Goal: Task Accomplishment & Management: Use online tool/utility

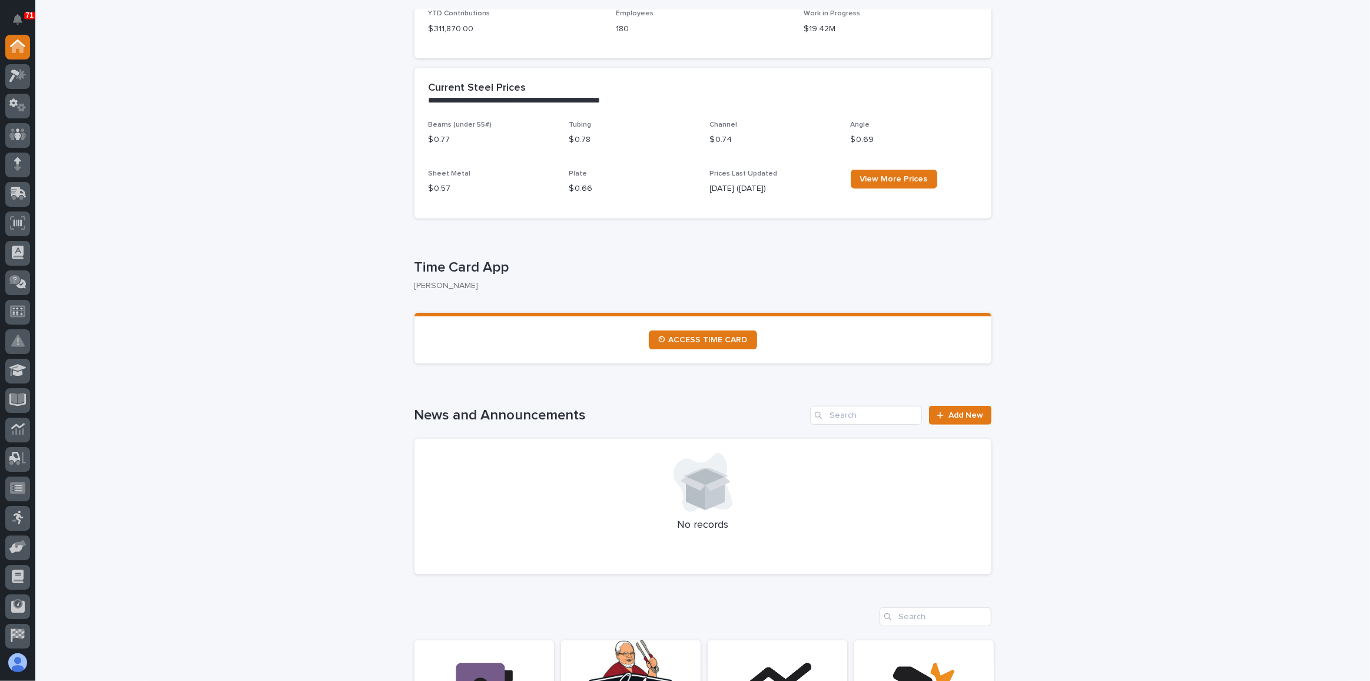
scroll to position [588, 0]
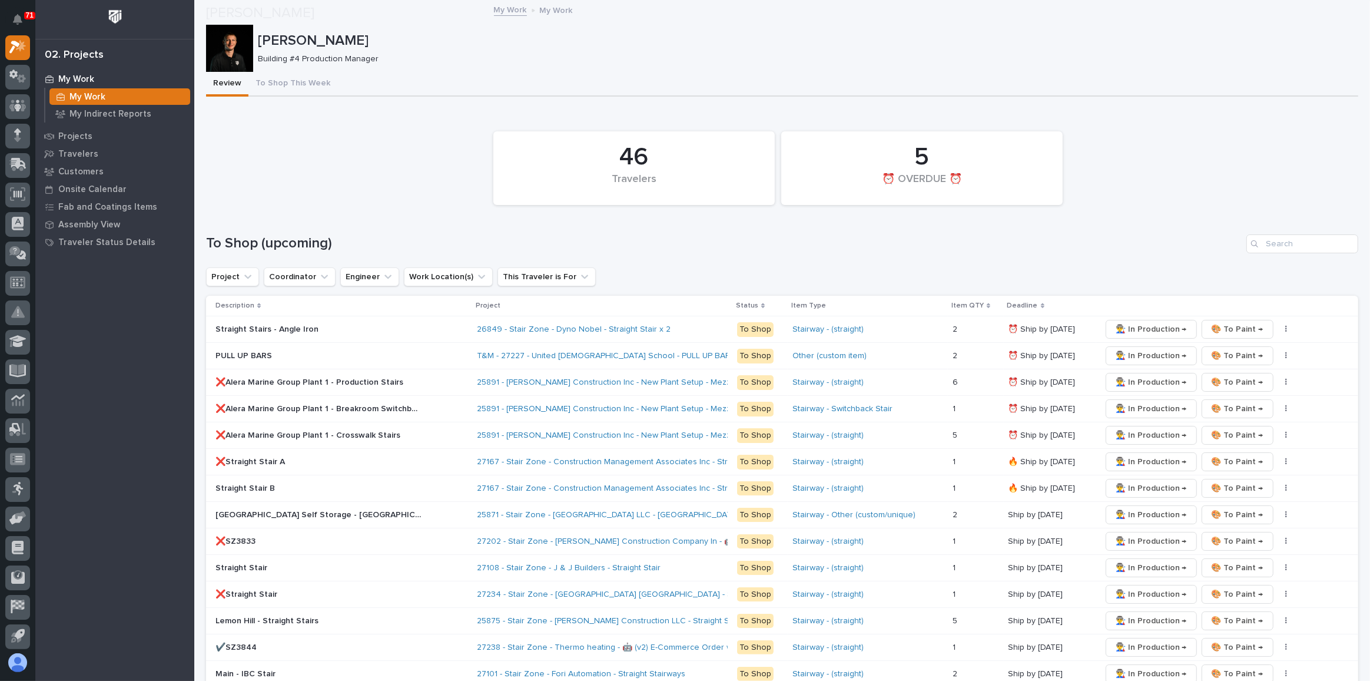
scroll to position [856, 0]
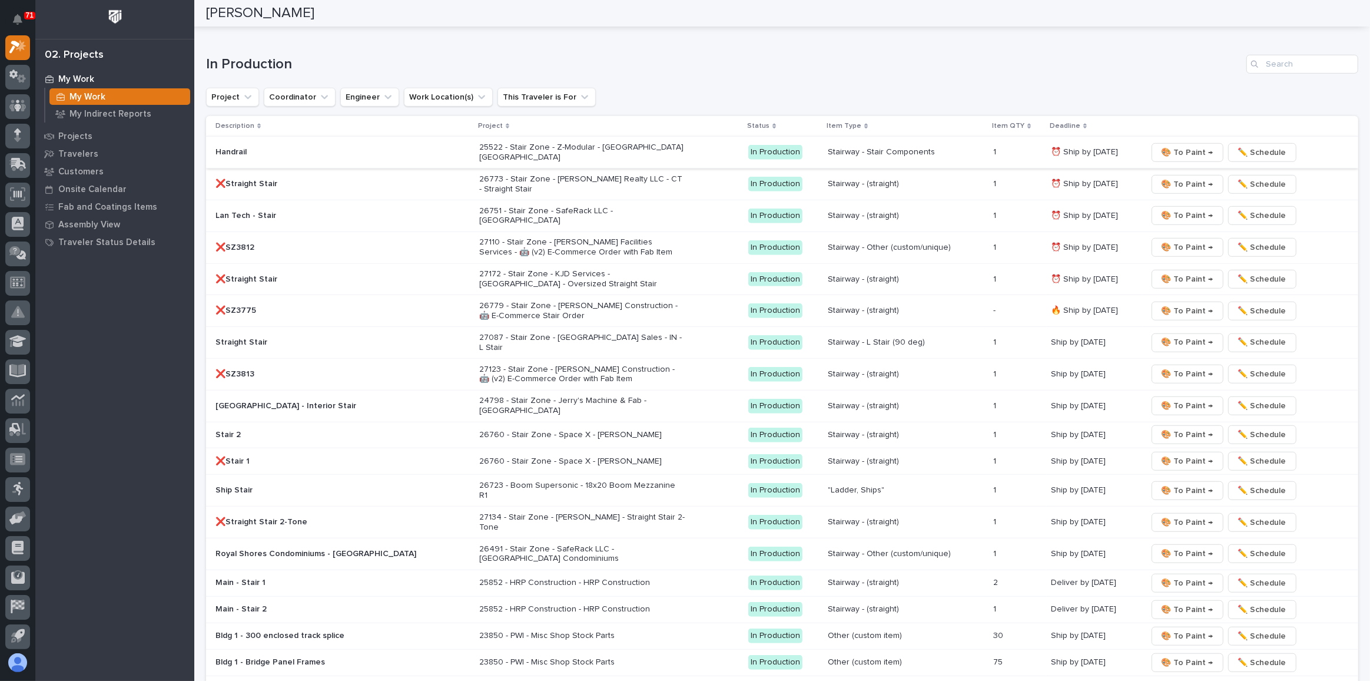
click at [1181, 145] on span "🎨 To Paint →" at bounding box center [1188, 152] width 52 height 14
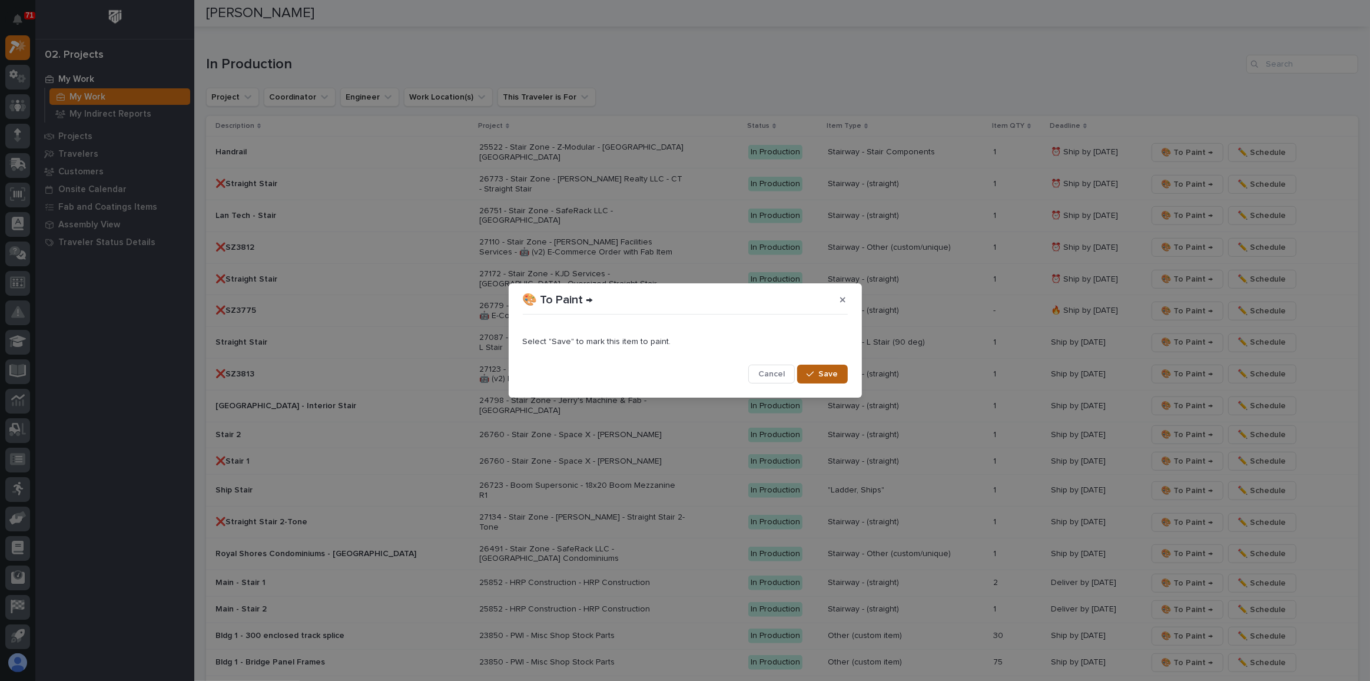
click at [818, 369] on button "Save" at bounding box center [822, 373] width 50 height 19
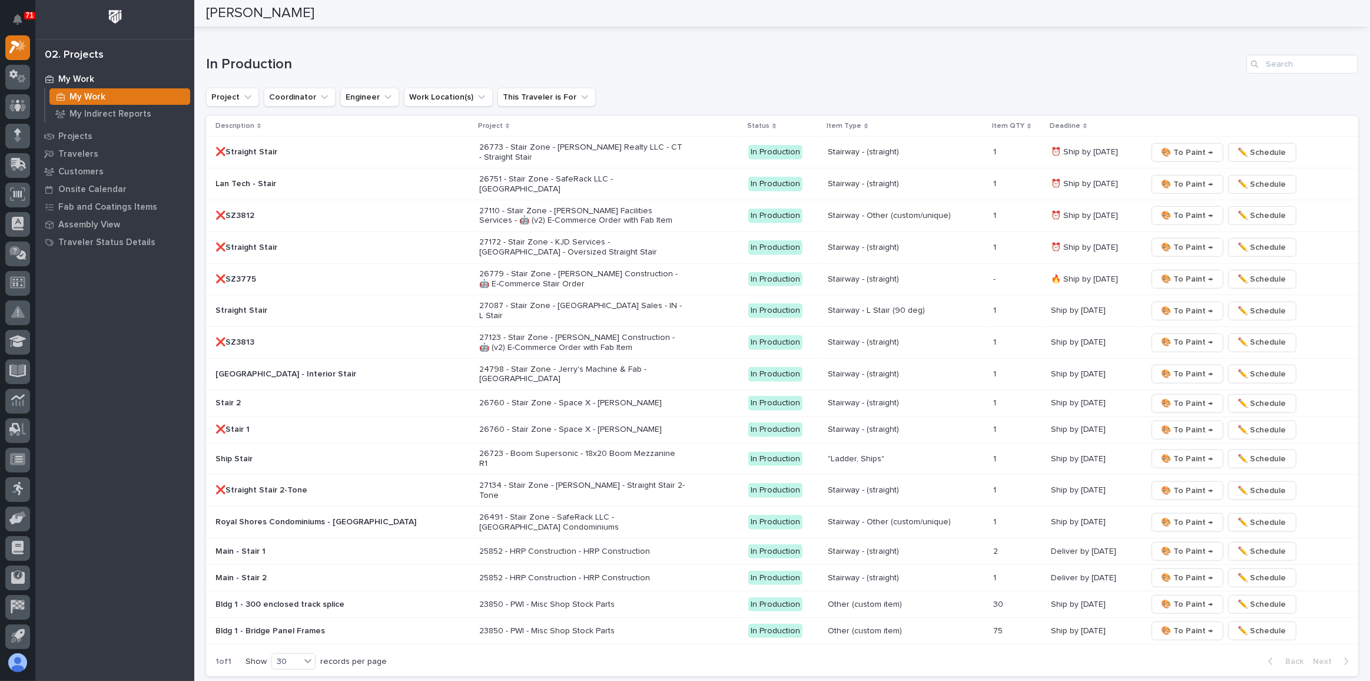
scroll to position [843, 0]
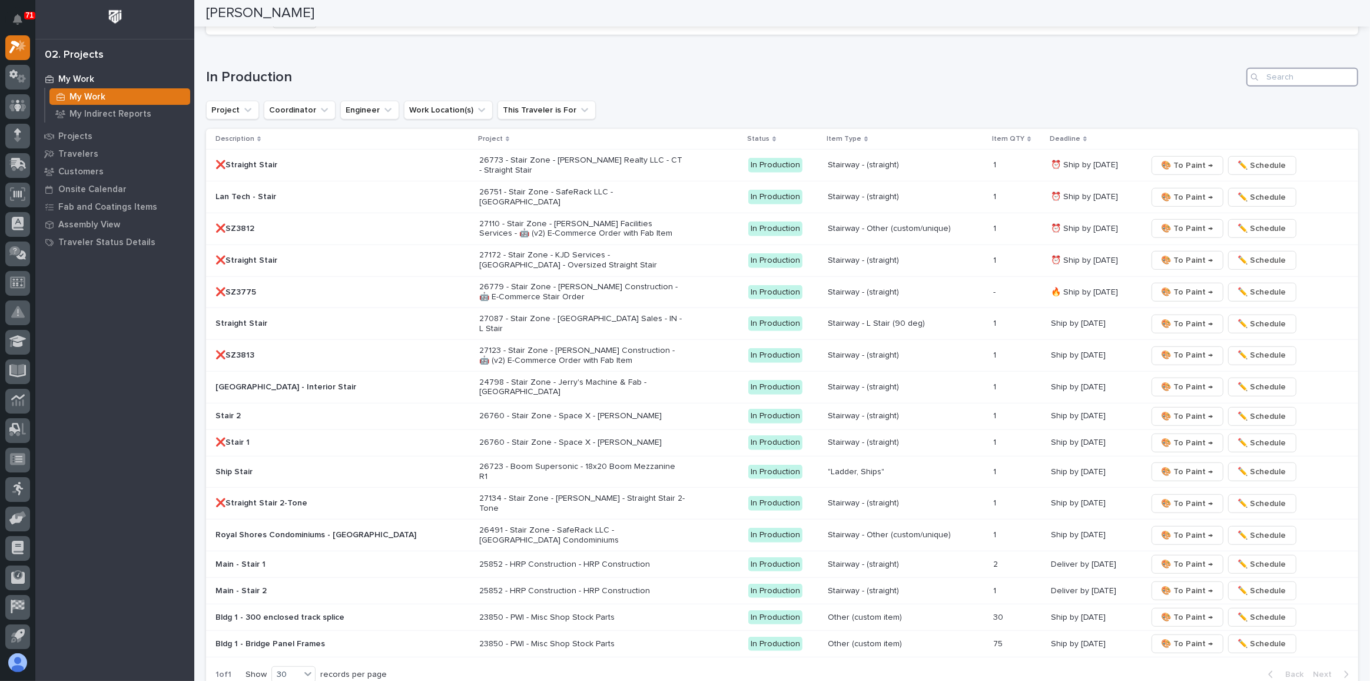
click at [1286, 70] on input "Search" at bounding box center [1303, 77] width 112 height 19
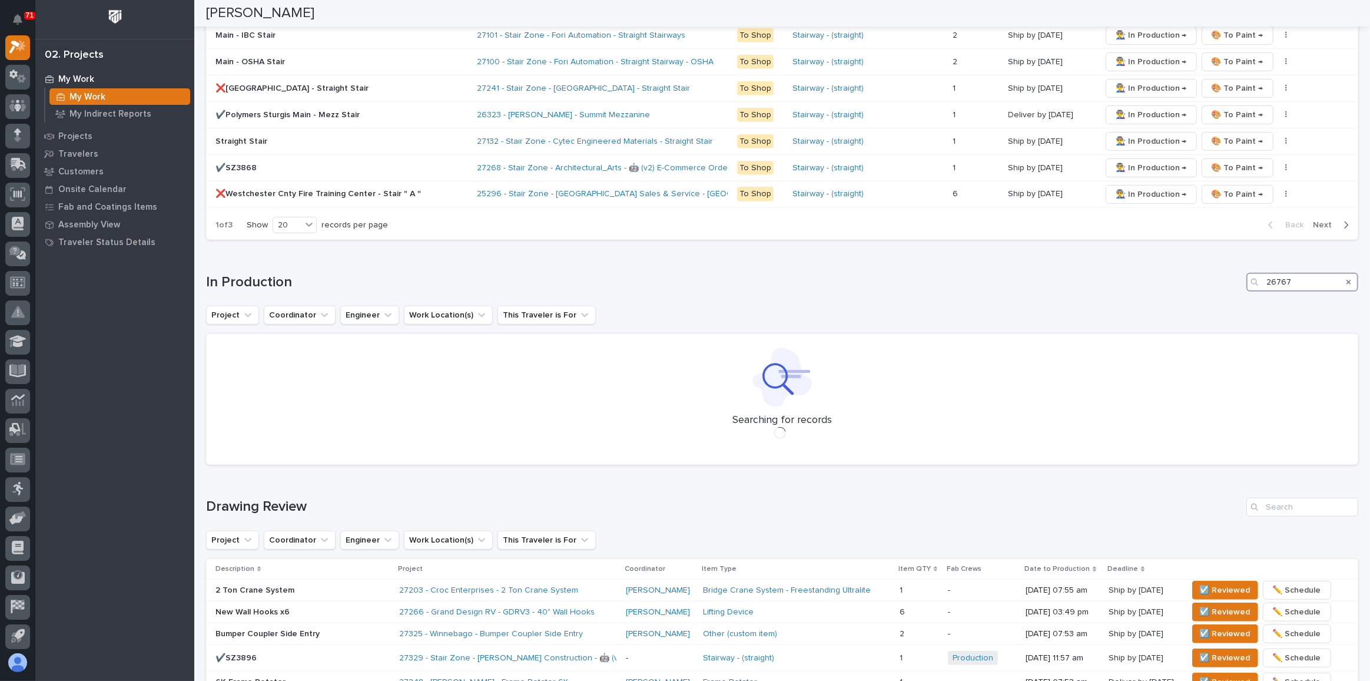
scroll to position [642, 0]
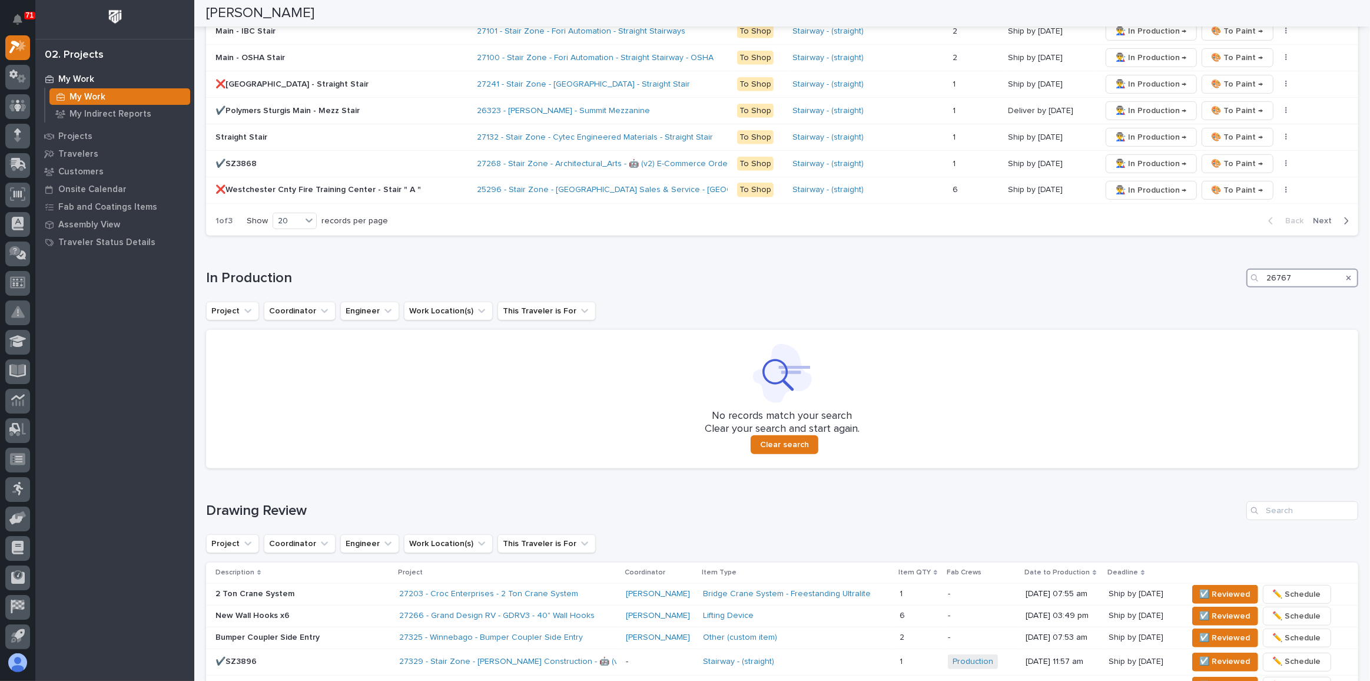
type input "26767"
click at [1347, 274] on icon "Search" at bounding box center [1349, 277] width 5 height 7
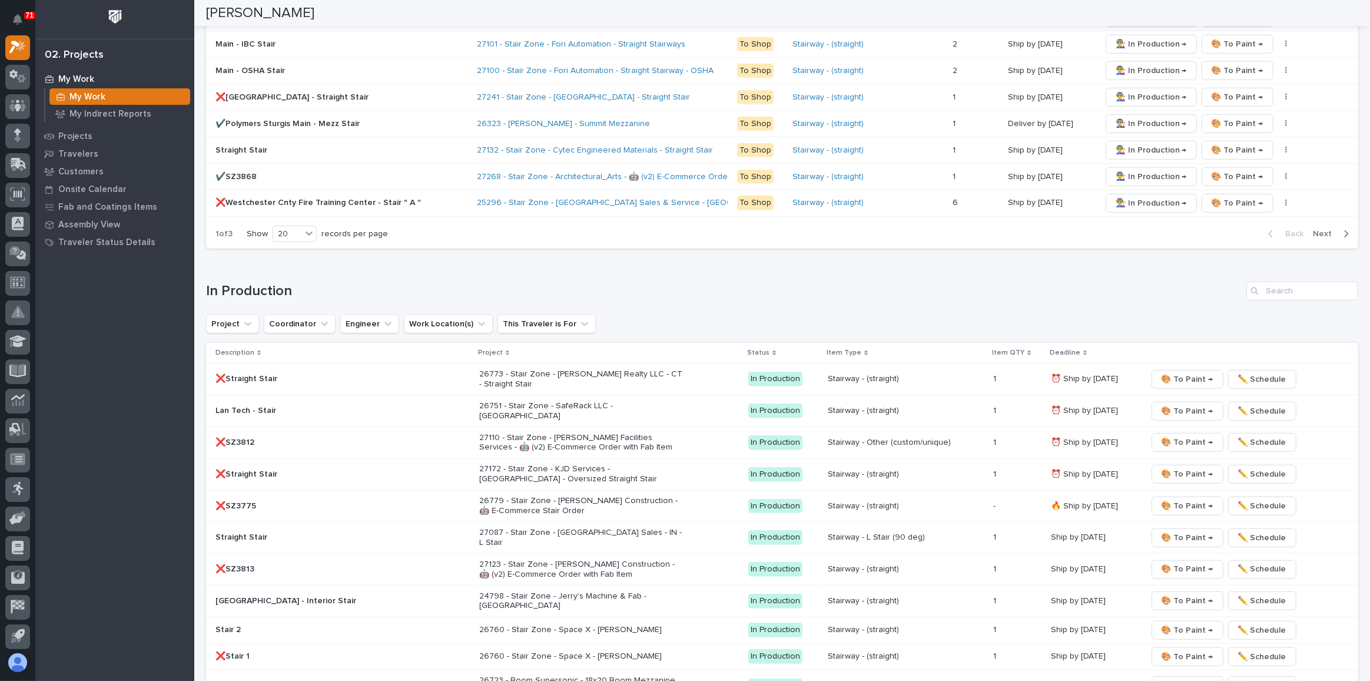
scroll to position [0, 0]
